Goal: Navigation & Orientation: Find specific page/section

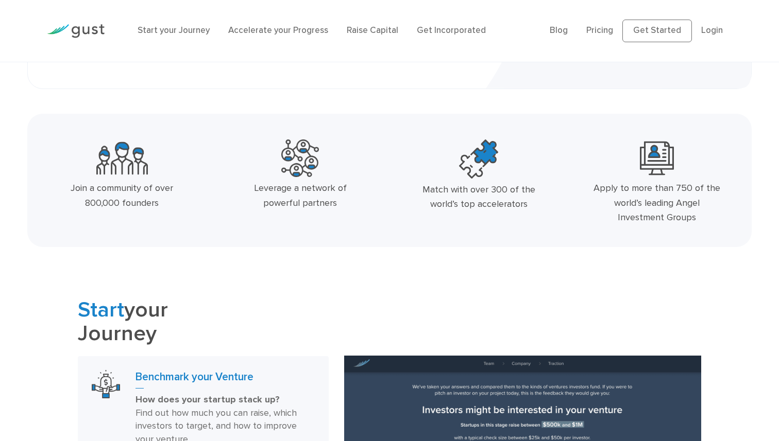
scroll to position [326, 0]
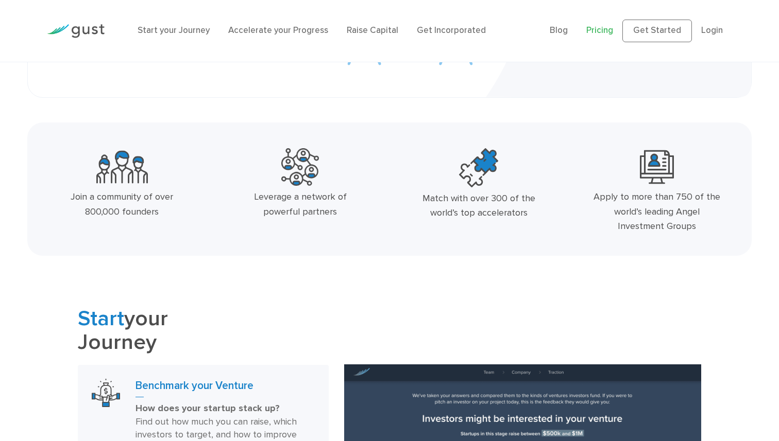
click at [600, 34] on link "Pricing" at bounding box center [599, 30] width 27 height 10
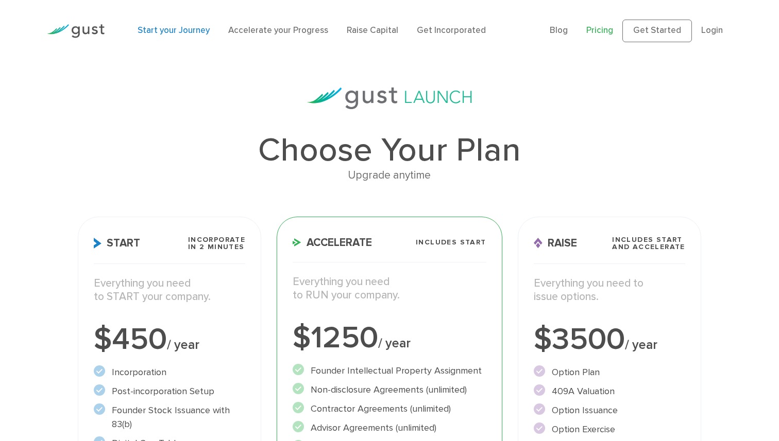
click at [195, 30] on link "Start your Journey" at bounding box center [174, 30] width 72 height 10
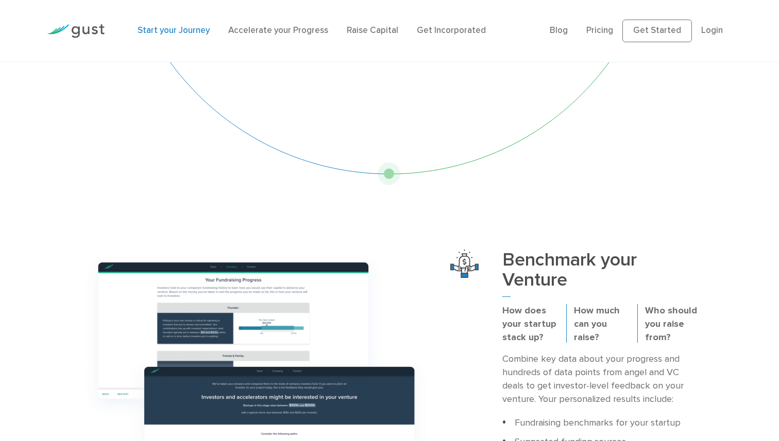
scroll to position [168, 0]
